Goal: Information Seeking & Learning: Learn about a topic

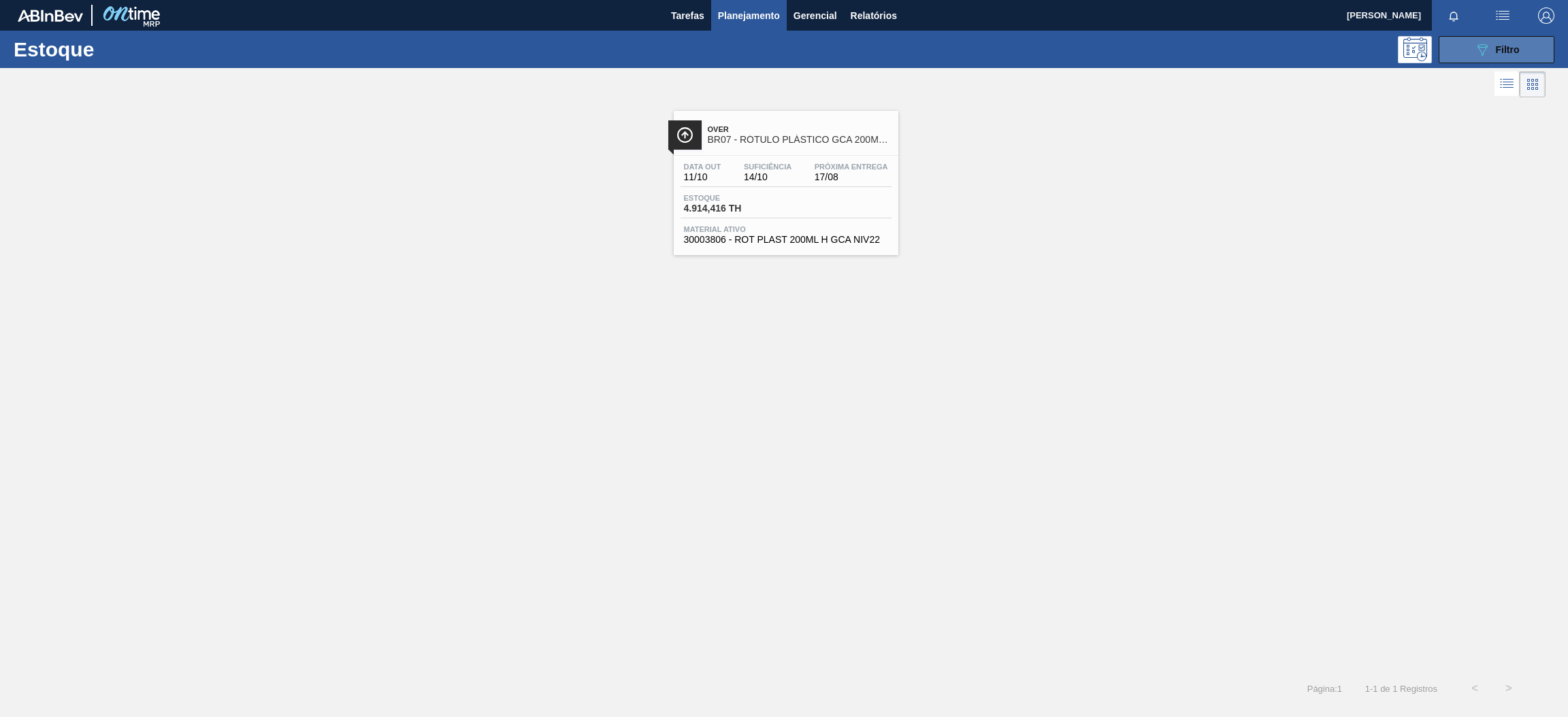
click at [1473, 52] on button "089F7B8B-B2A5-4AFE-B5C0-19BA573D28AC Filtro" at bounding box center [1496, 49] width 116 height 27
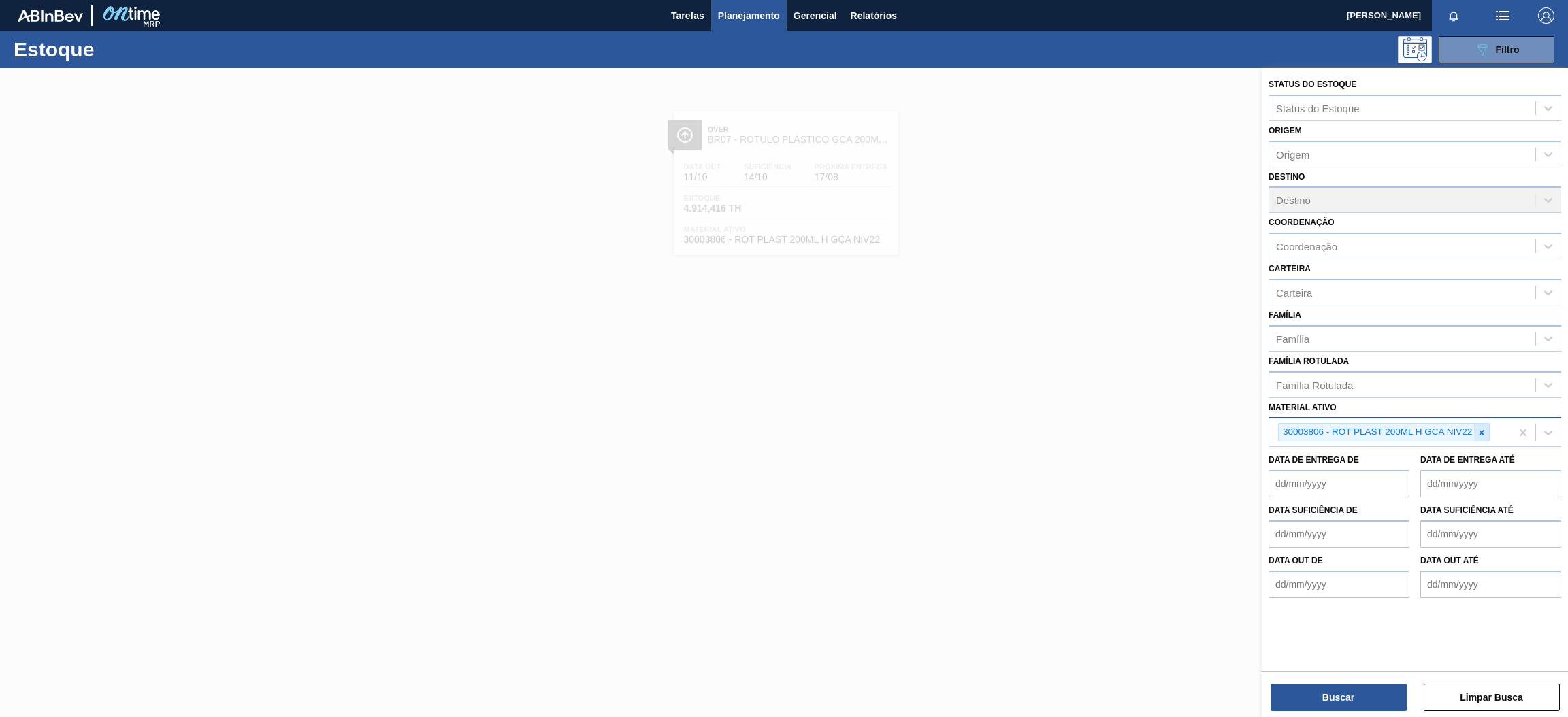
click at [1481, 428] on icon at bounding box center [1481, 432] width 10 height 10
paste ativo "30008449"
type ativo "30008449"
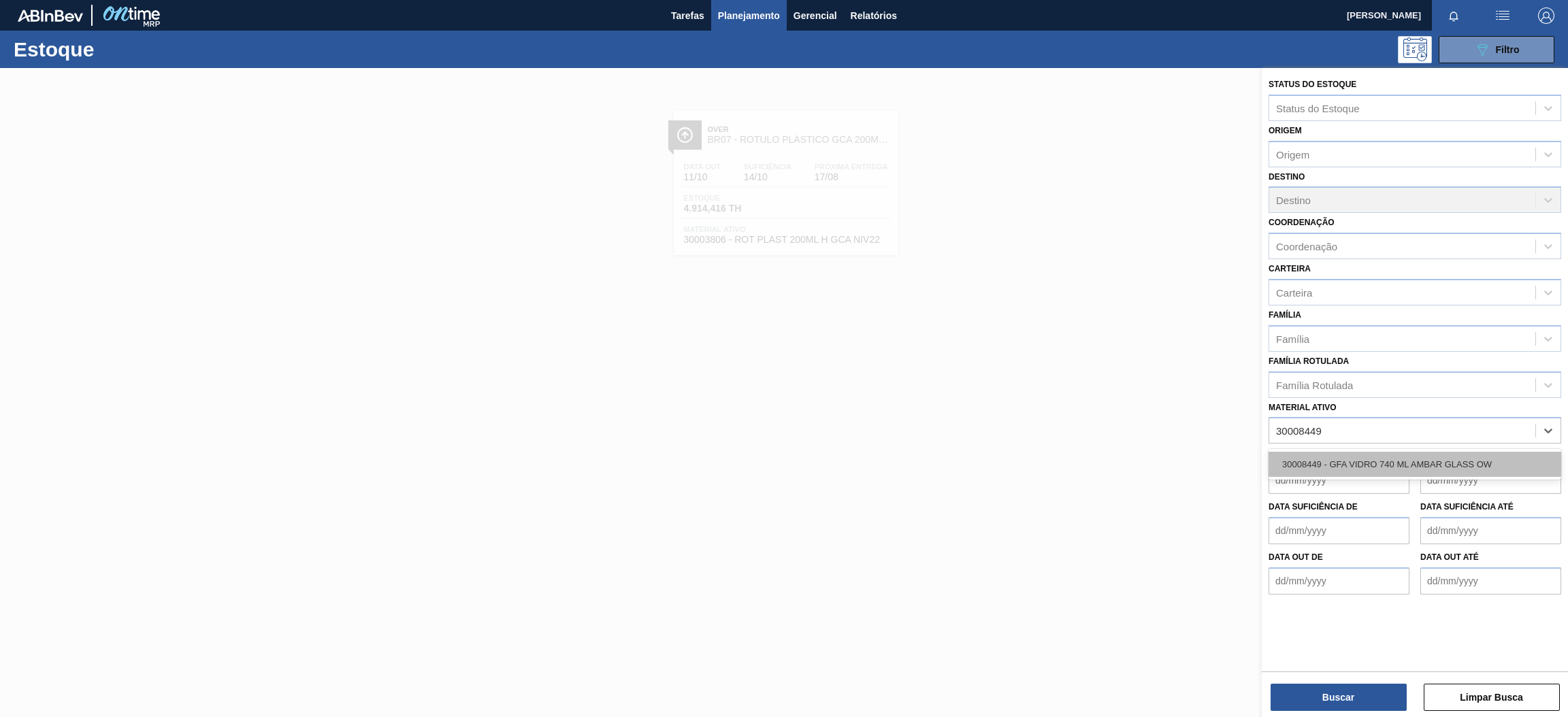
click at [1367, 455] on div "30008449 - GFA VIDRO 740 ML AMBAR GLASS OW" at bounding box center [1415, 465] width 293 height 25
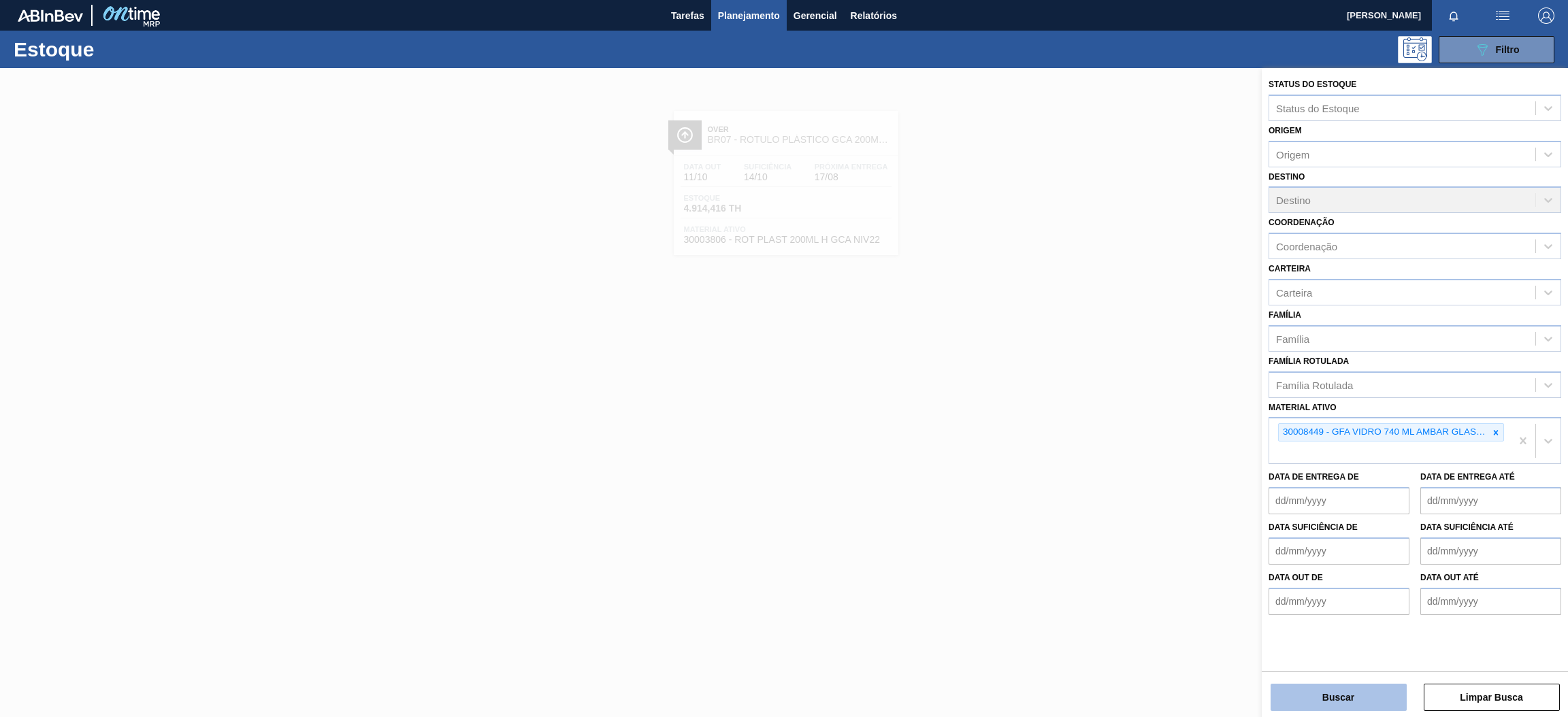
click at [1350, 698] on button "Buscar" at bounding box center [1339, 697] width 136 height 27
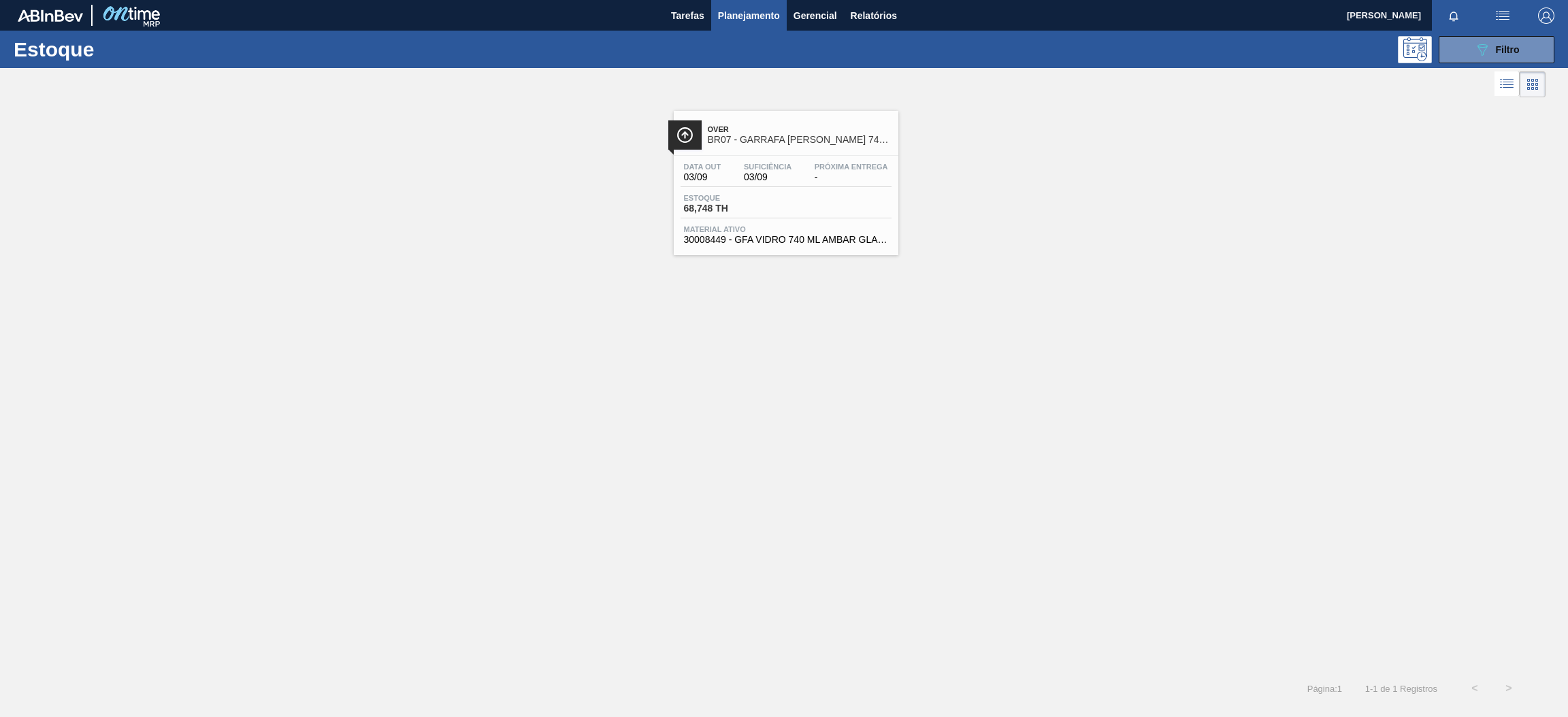
click at [824, 137] on span "BR07 - GARRAFA [PERSON_NAME] 740ML" at bounding box center [800, 140] width 184 height 10
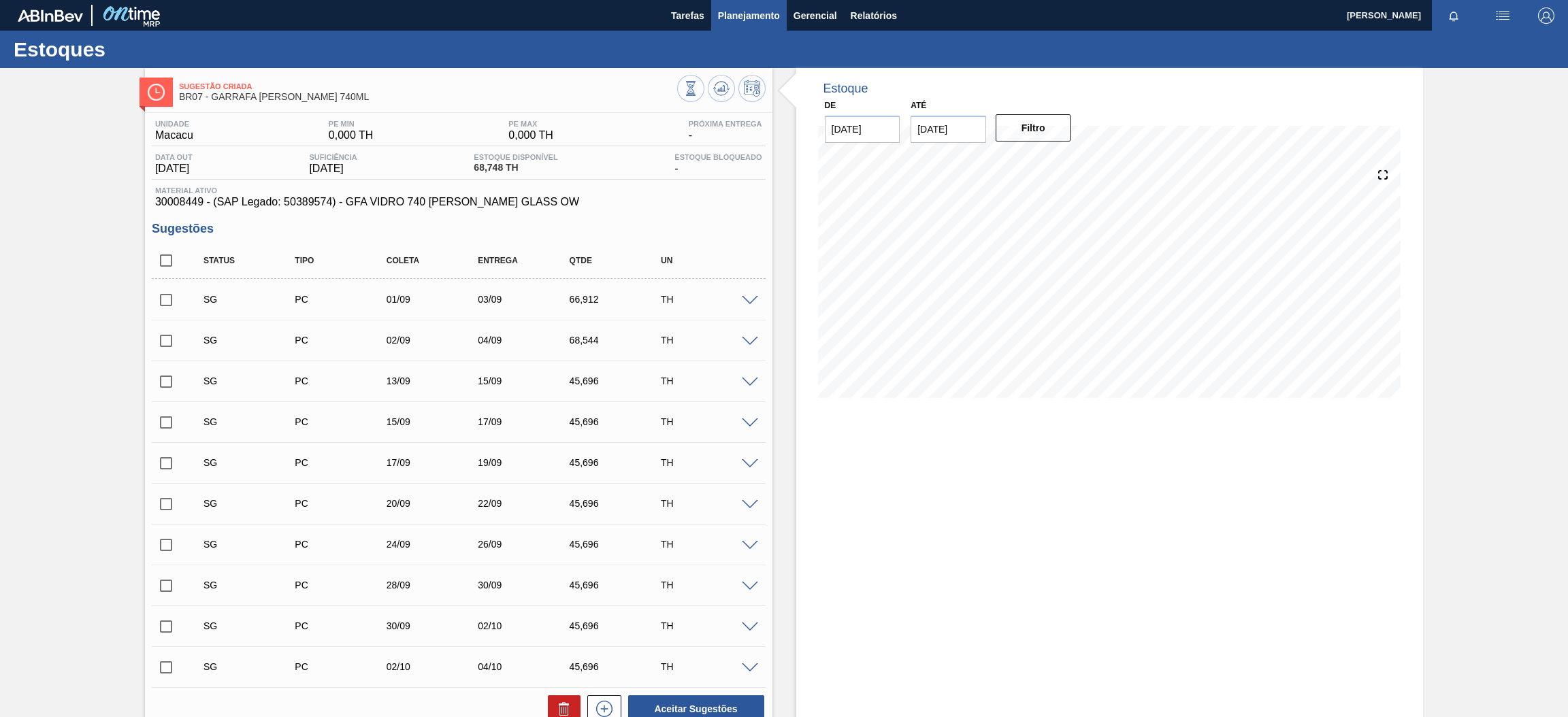
click at [762, 24] on button "Planejamento" at bounding box center [749, 15] width 75 height 30
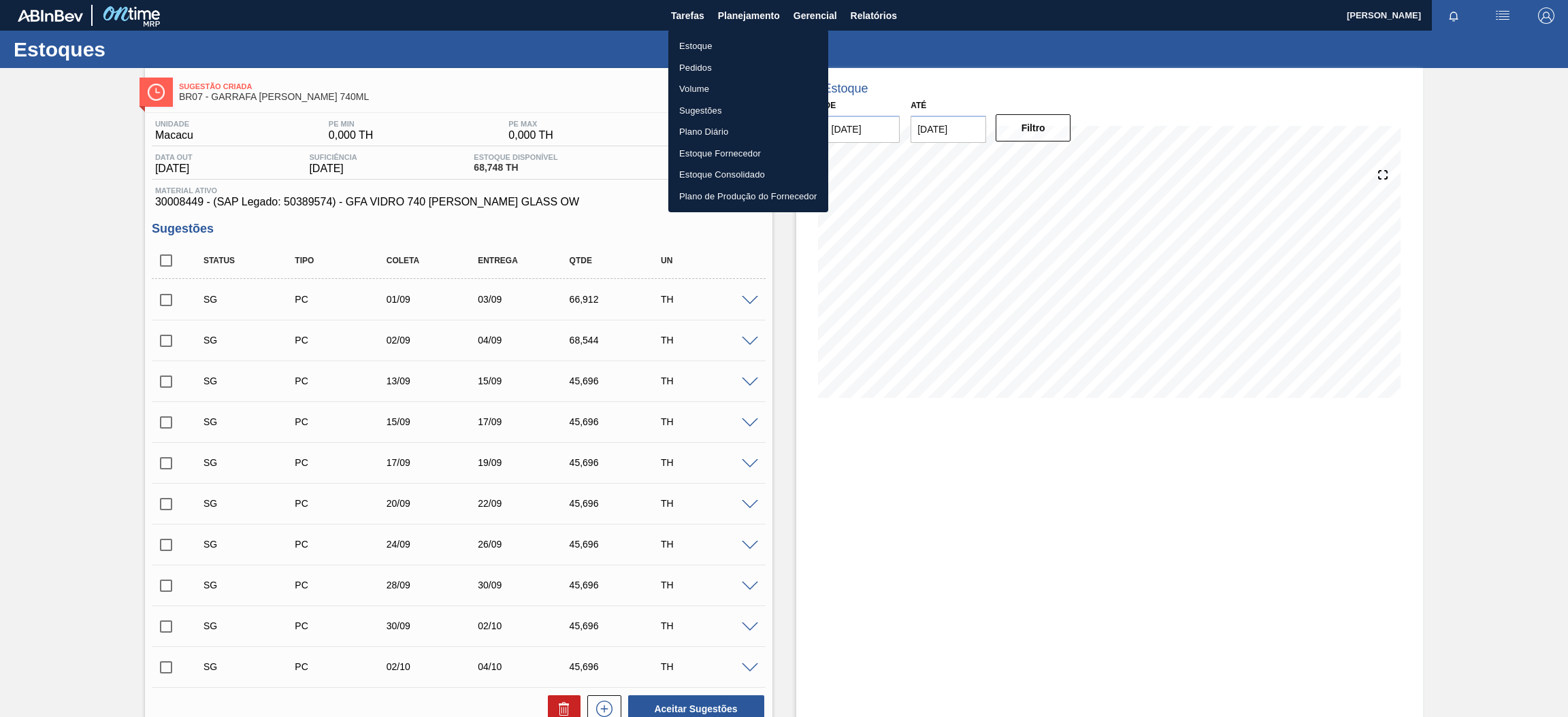
click at [691, 36] on li "Estoque" at bounding box center [748, 47] width 160 height 21
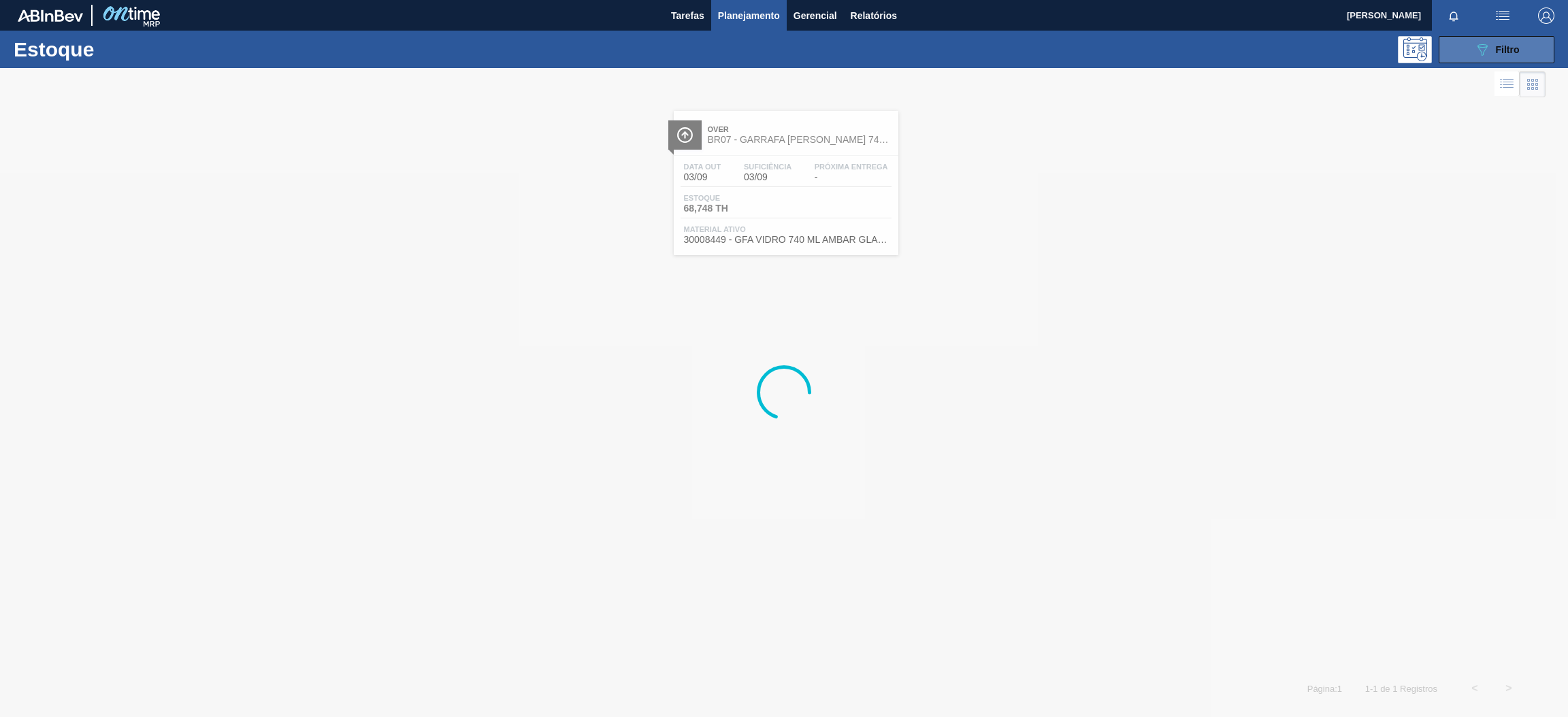
click at [1480, 57] on button "089F7B8B-B2A5-4AFE-B5C0-19BA573D28AC Filtro" at bounding box center [1496, 49] width 116 height 27
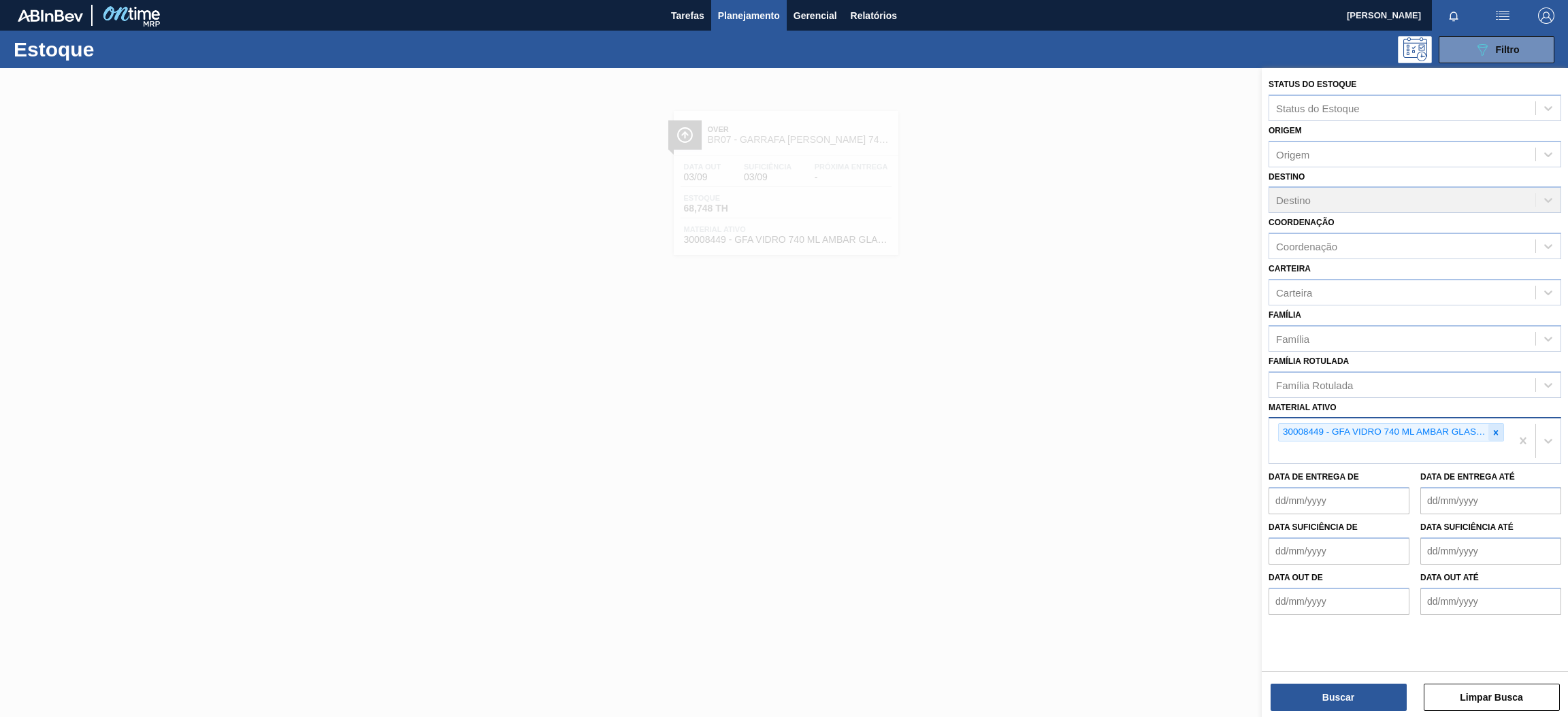
click at [1488, 424] on div at bounding box center [1495, 432] width 15 height 17
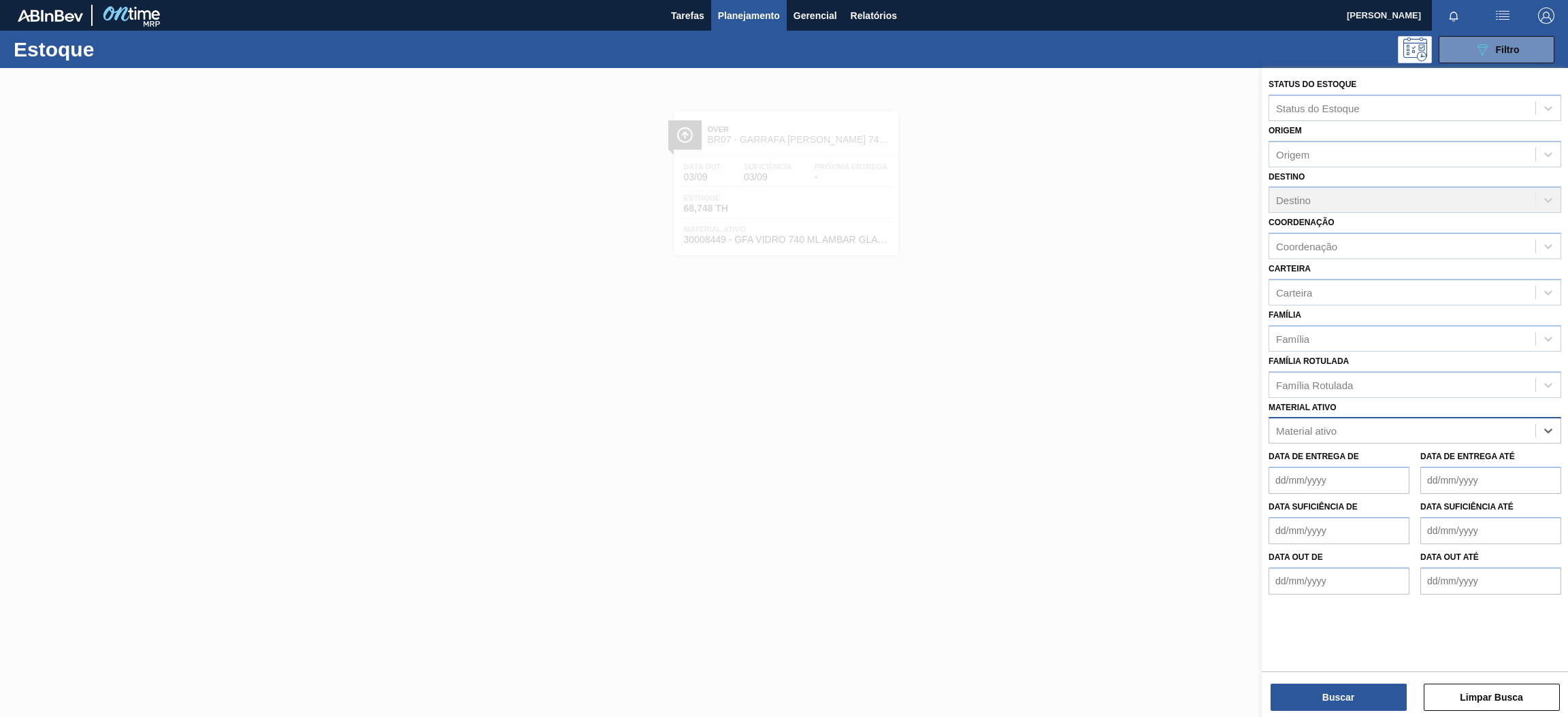
paste ativo "30029646"
type ativo "30029646"
click at [1365, 460] on div "30029646 - ROT FRONT PATAG [PERSON_NAME] 355ML NIV24" at bounding box center [1415, 465] width 293 height 25
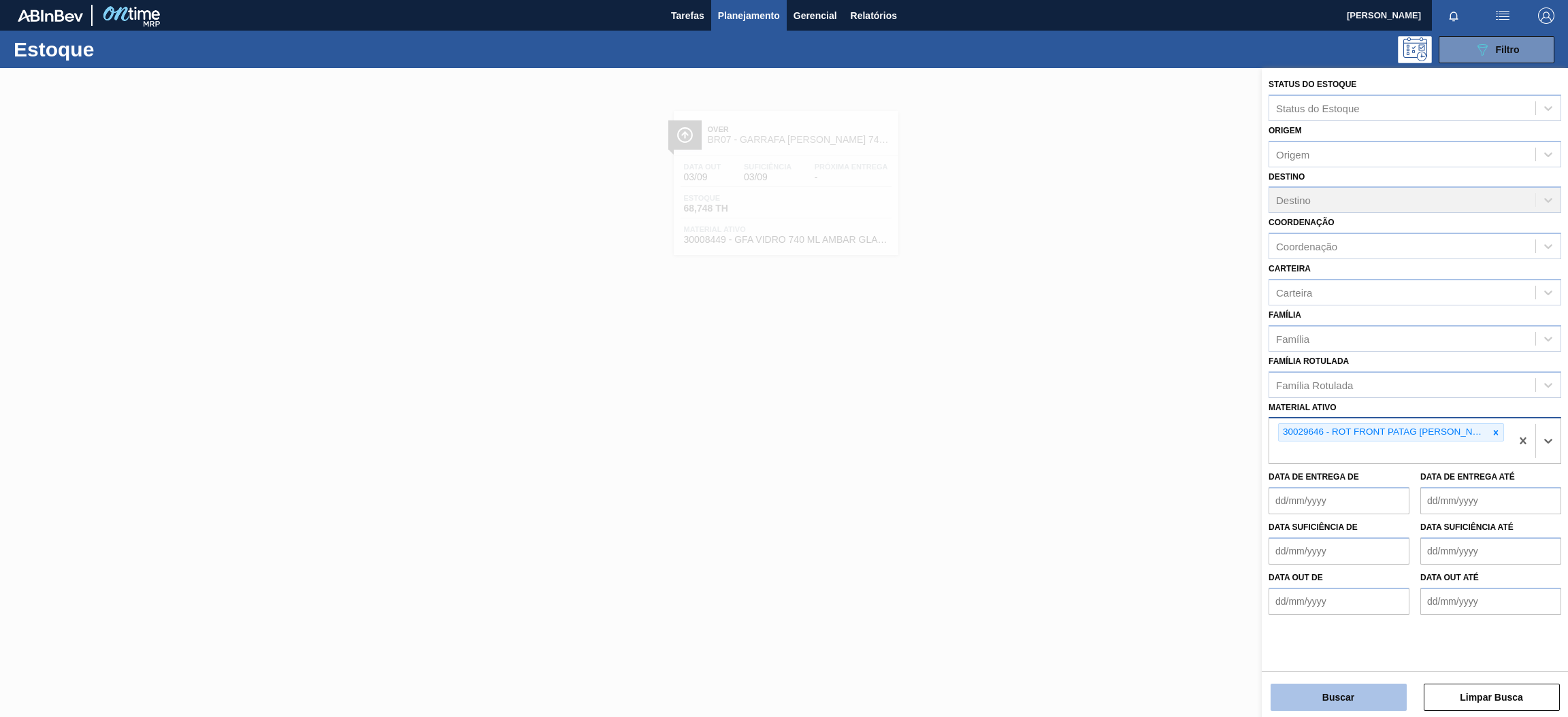
click at [1304, 690] on button "Buscar" at bounding box center [1339, 697] width 136 height 27
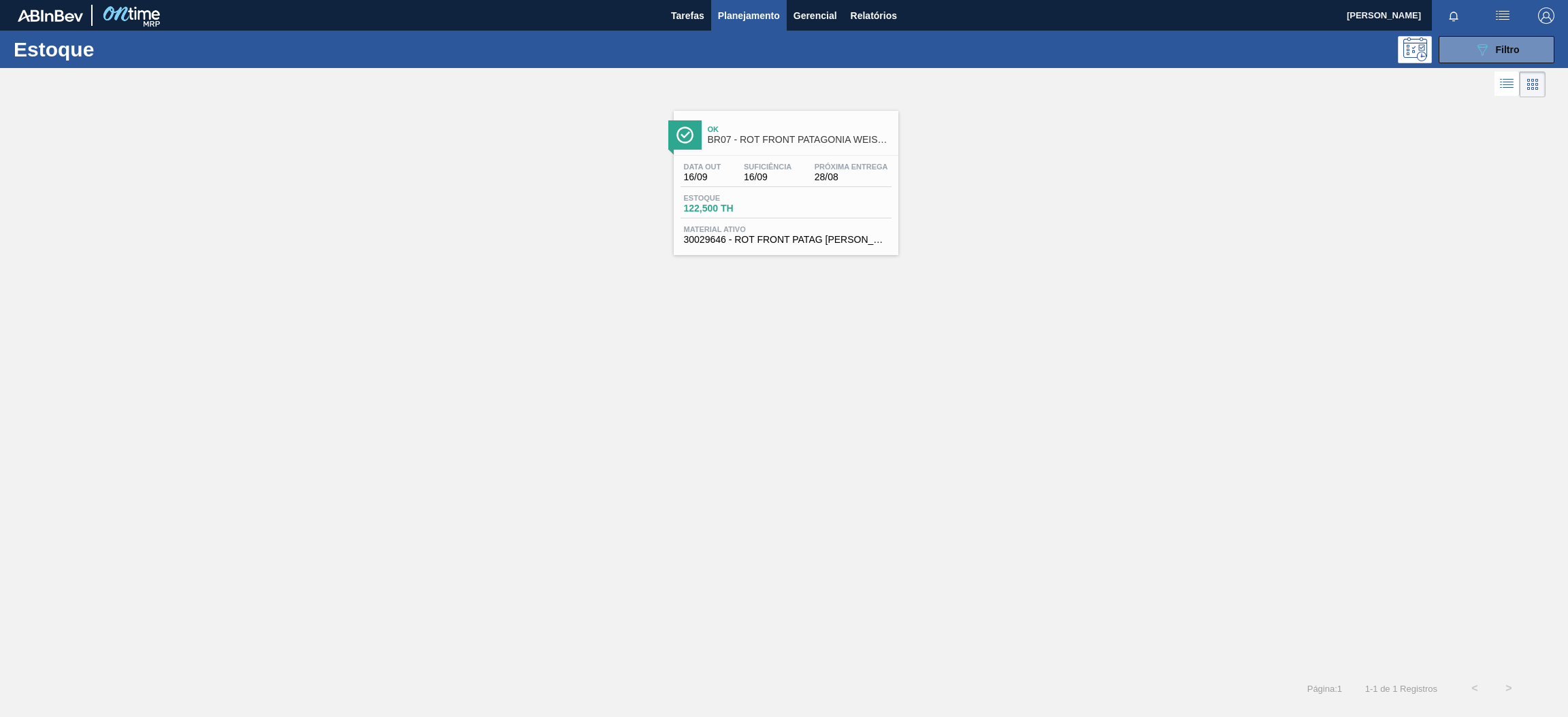
click at [859, 137] on span "BR07 - ROT FRONT PATAGONIA WEISSE AA 355ML" at bounding box center [800, 140] width 184 height 10
